Goal: Information Seeking & Learning: Learn about a topic

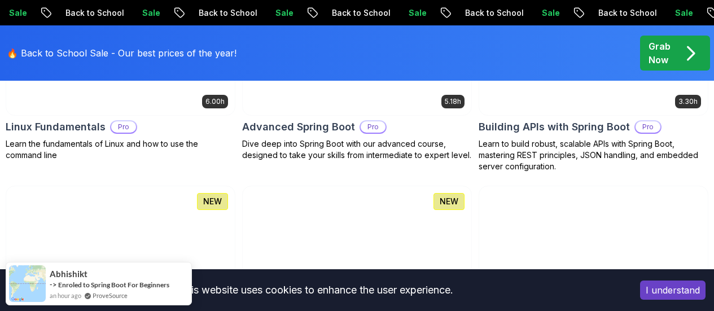
scroll to position [508, 0]
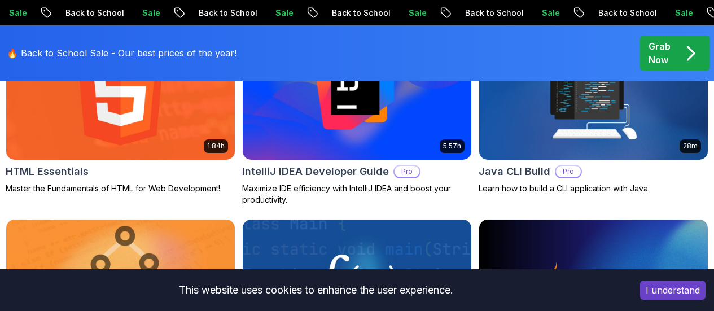
scroll to position [1581, 0]
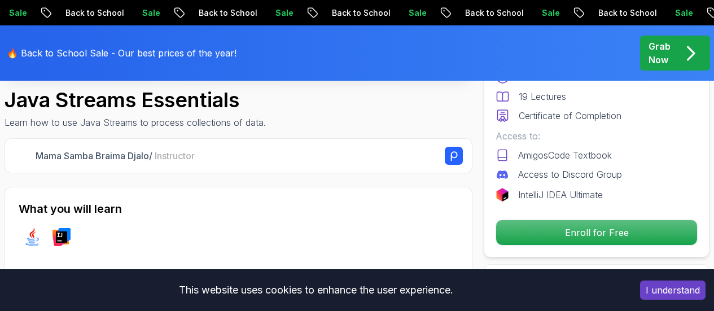
scroll to position [113, 0]
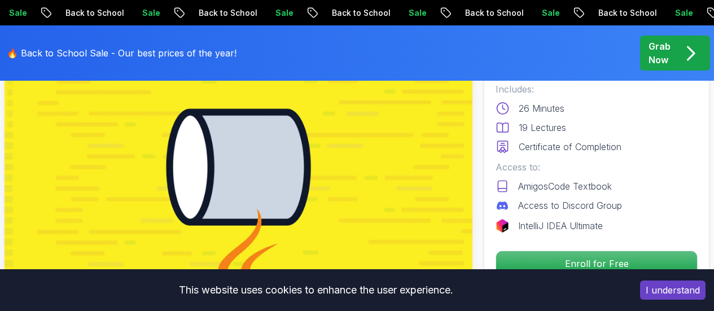
click at [248, 197] on img at bounding box center [239, 167] width 468 height 263
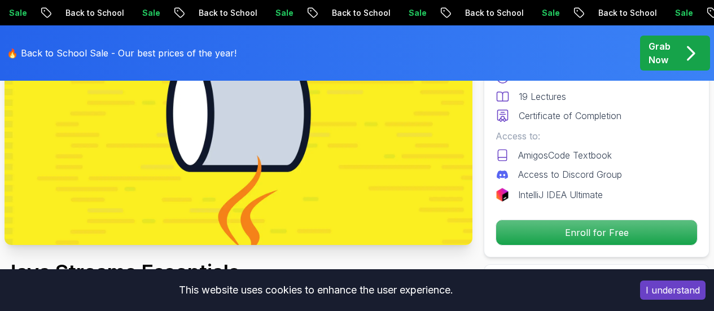
scroll to position [169, 0]
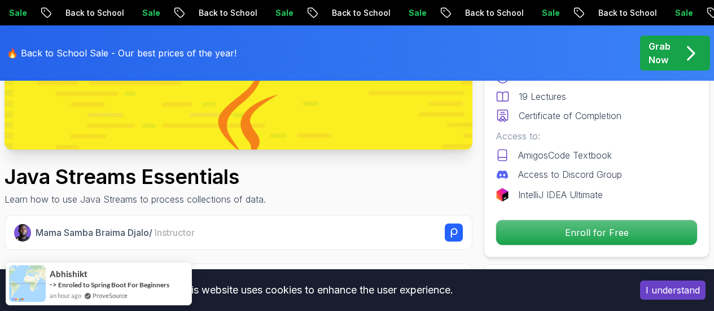
scroll to position [282, 0]
